Goal: Obtain resource: Download file/media

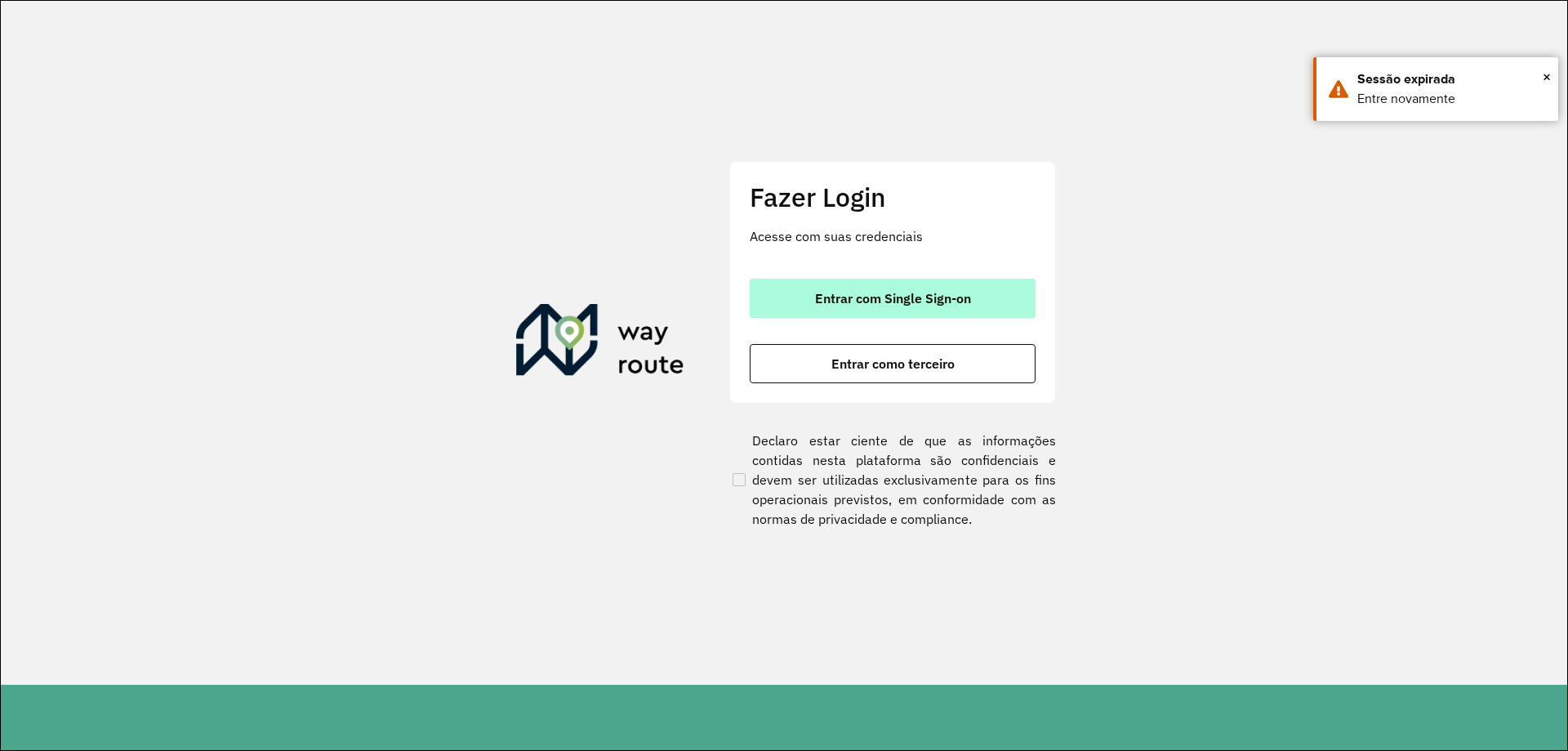
click at [920, 287] on button "Entrar com Single Sign-on" at bounding box center [893, 298] width 286 height 39
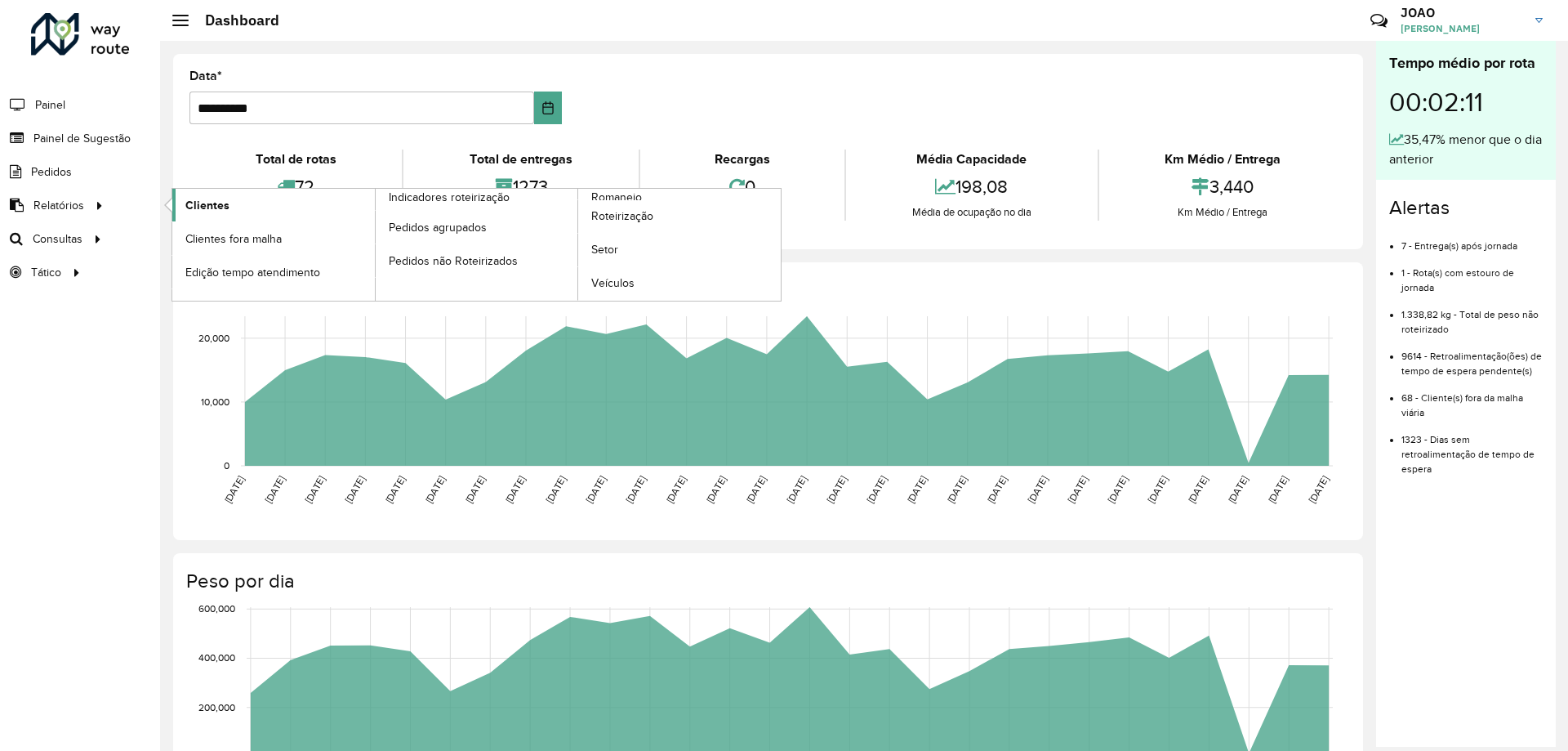
click at [181, 205] on link "Clientes" at bounding box center [273, 205] width 202 height 33
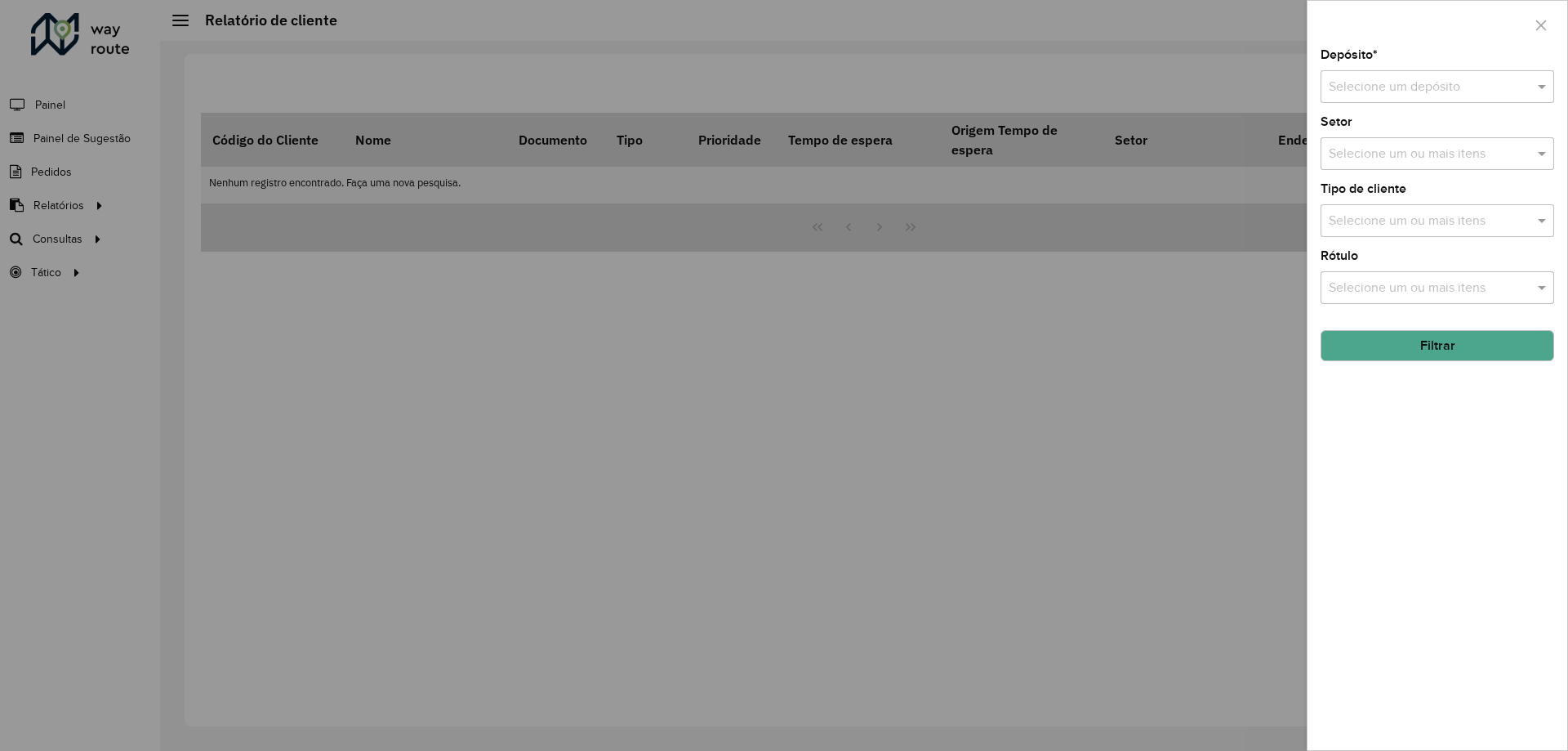
click at [1376, 98] on div "Selecione um depósito" at bounding box center [1437, 87] width 234 height 33
click at [1393, 127] on span "CDD Santa Luzia" at bounding box center [1376, 134] width 96 height 14
click at [1446, 446] on div "Depósito * Selecione um depósito × CDD Santa Luzia × Setor Selecione um ou mais…" at bounding box center [1437, 400] width 260 height 701
click at [1439, 349] on button "Filtrar" at bounding box center [1437, 345] width 234 height 31
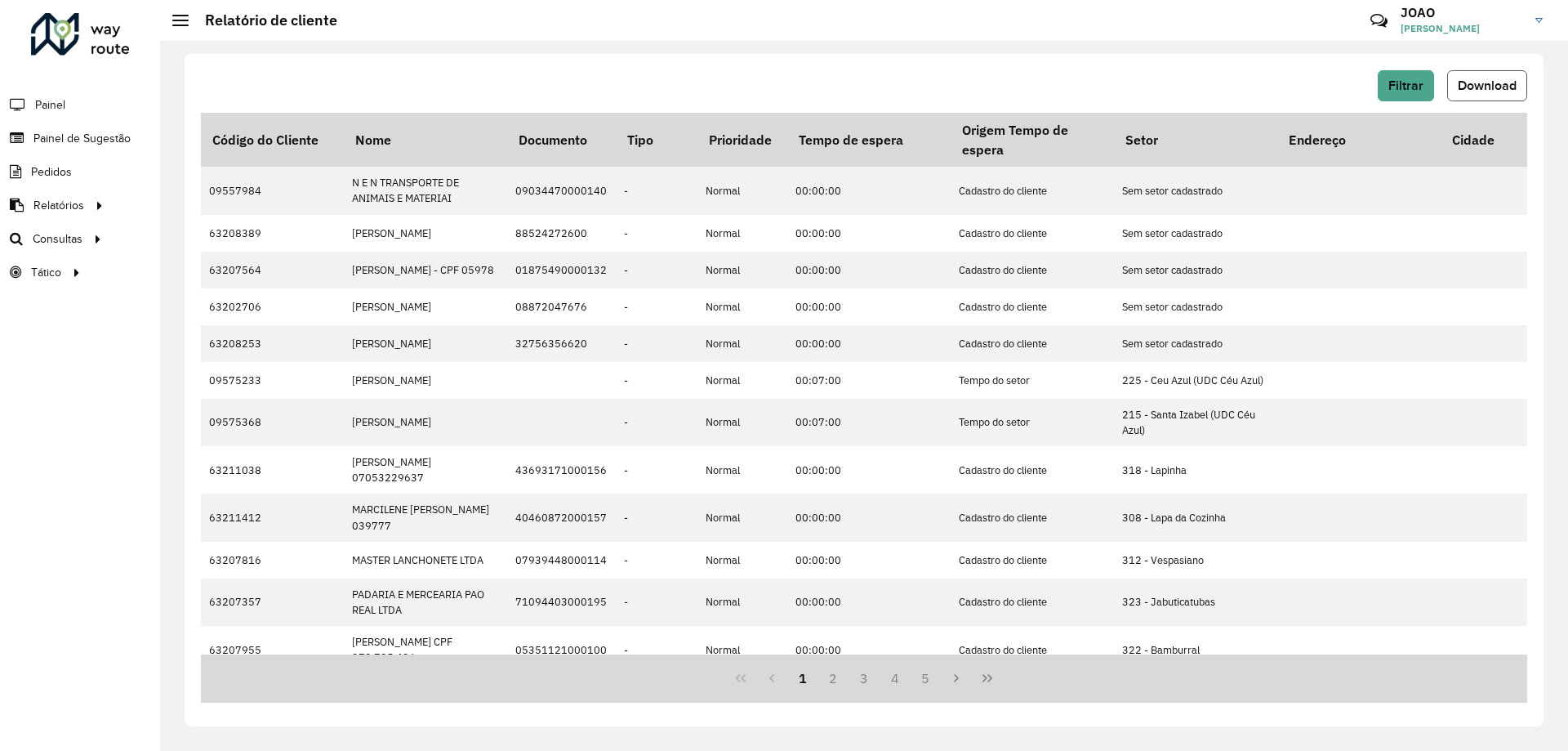
click at [1487, 98] on button "Download" at bounding box center [1487, 86] width 80 height 31
